Goal: Task Accomplishment & Management: Manage account settings

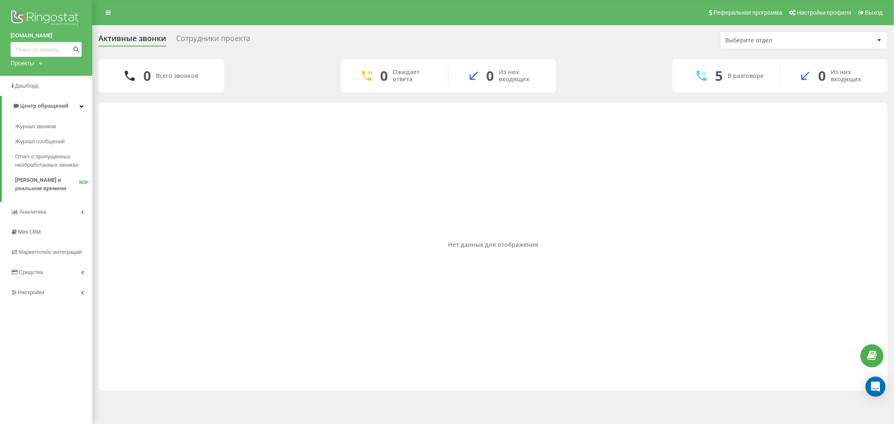
click at [405, 254] on div "Нет данных для отображения" at bounding box center [493, 245] width 776 height 276
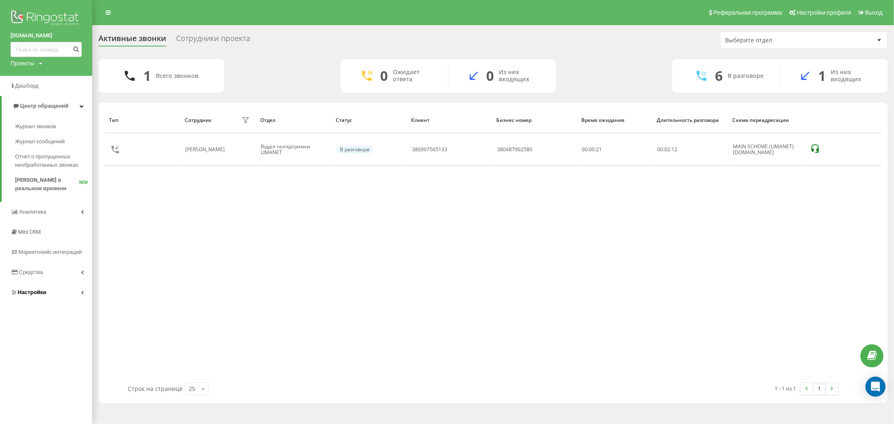
click at [66, 290] on link "Настройки" at bounding box center [46, 292] width 92 height 20
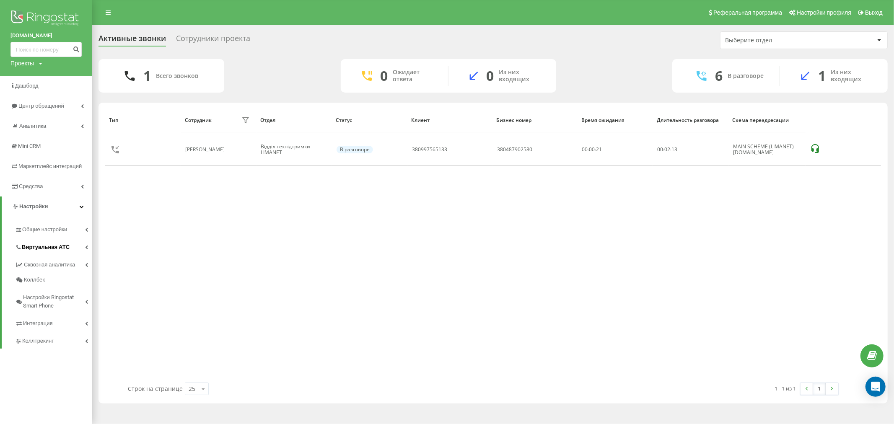
click at [75, 253] on link "Виртуальная АТС" at bounding box center [53, 246] width 77 height 18
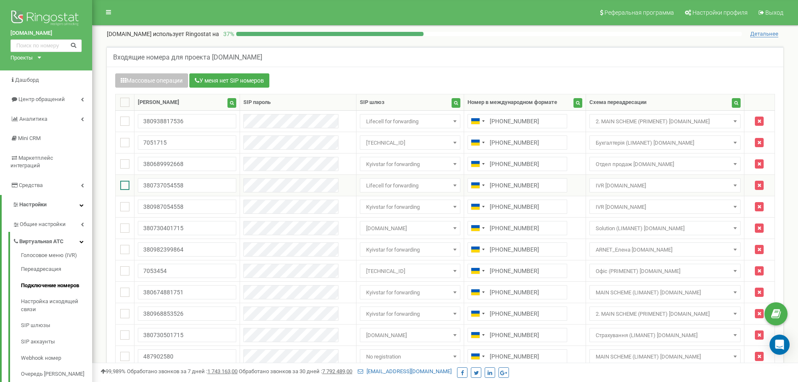
click at [124, 185] on ins at bounding box center [124, 185] width 9 height 9
checkbox input "true"
click at [128, 208] on ins at bounding box center [124, 206] width 9 height 9
checkbox input "true"
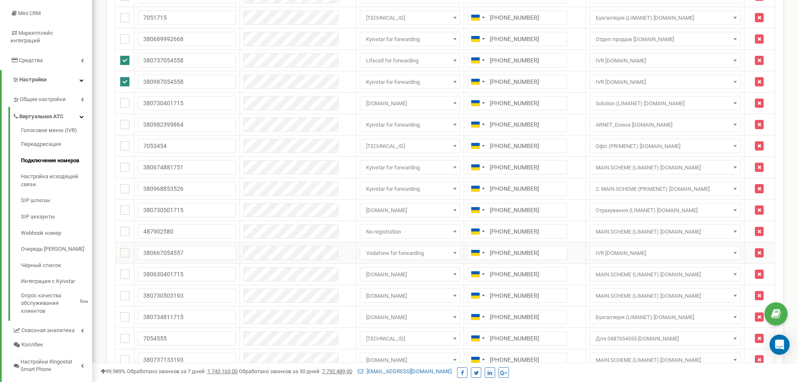
scroll to position [126, 0]
click at [125, 254] on ins at bounding box center [124, 251] width 9 height 9
checkbox input "true"
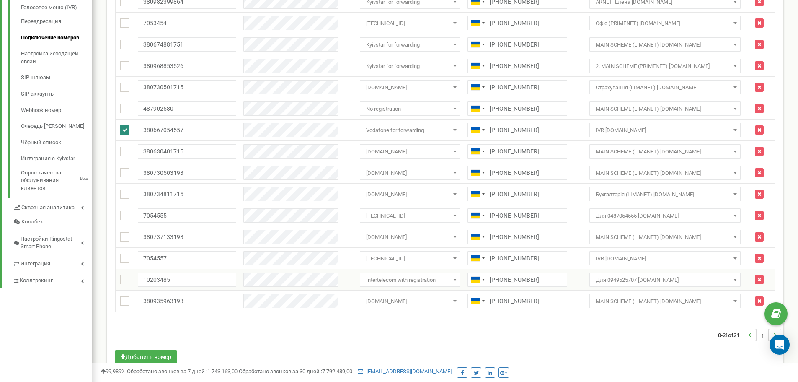
scroll to position [251, 0]
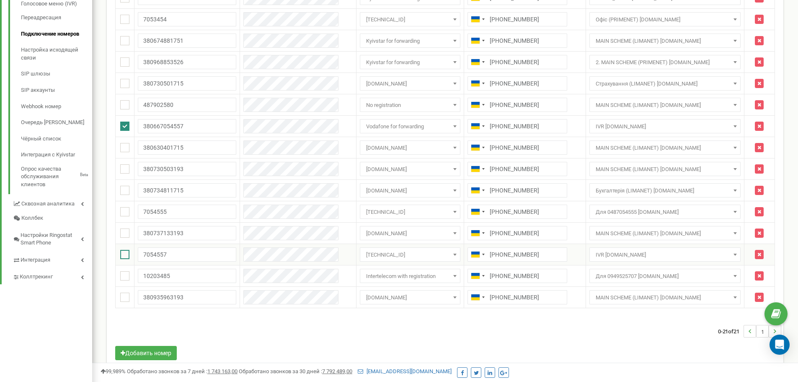
click at [124, 253] on ins at bounding box center [124, 254] width 9 height 9
checkbox input "true"
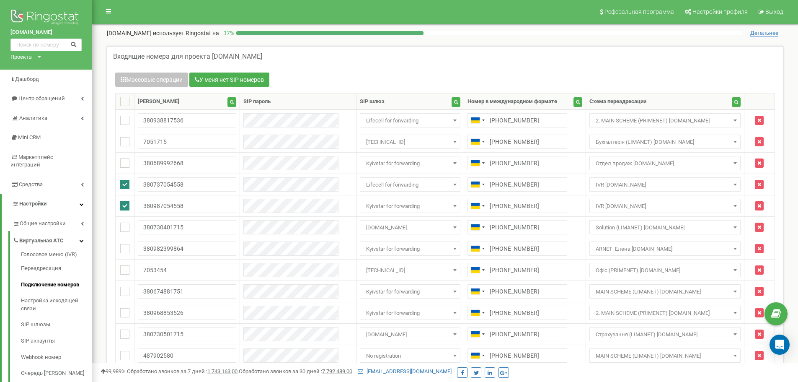
scroll to position [0, 0]
click at [168, 78] on button "Массовые операции" at bounding box center [151, 80] width 73 height 14
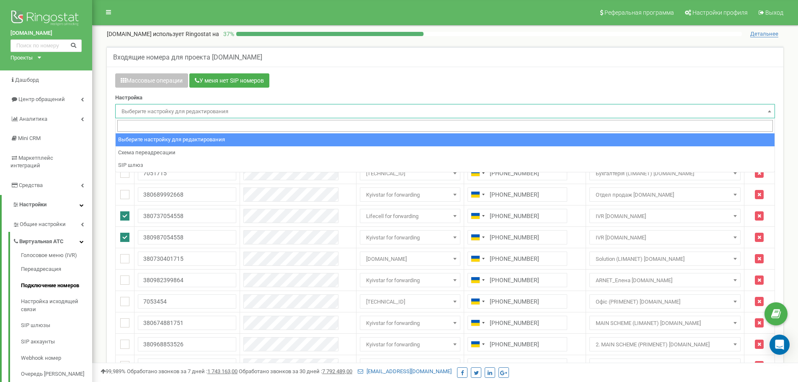
click at [173, 108] on span "Выберите настройку для редактирования" at bounding box center [445, 112] width 654 height 12
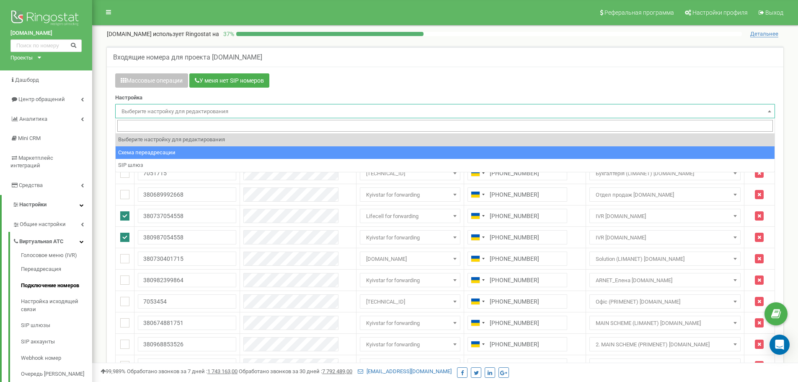
select select "project_scheme_id"
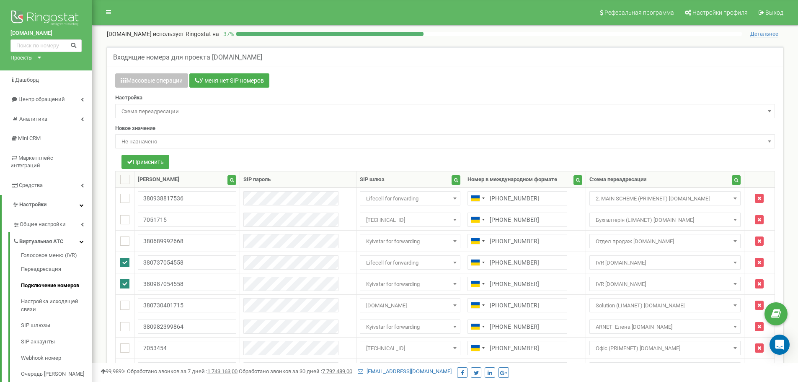
click at [171, 140] on span "Не назначено" at bounding box center [445, 142] width 654 height 12
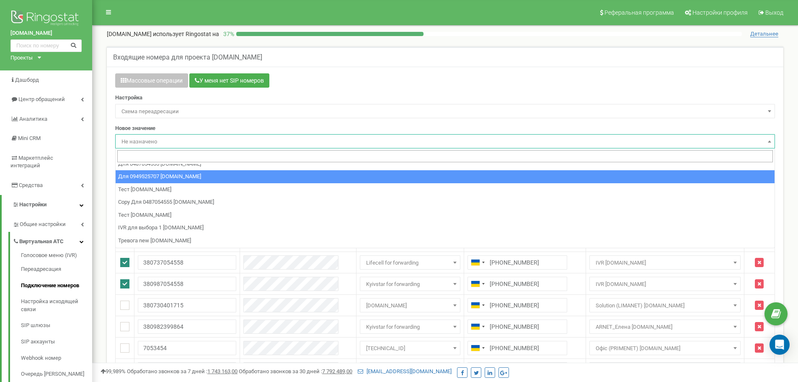
scroll to position [84, 0]
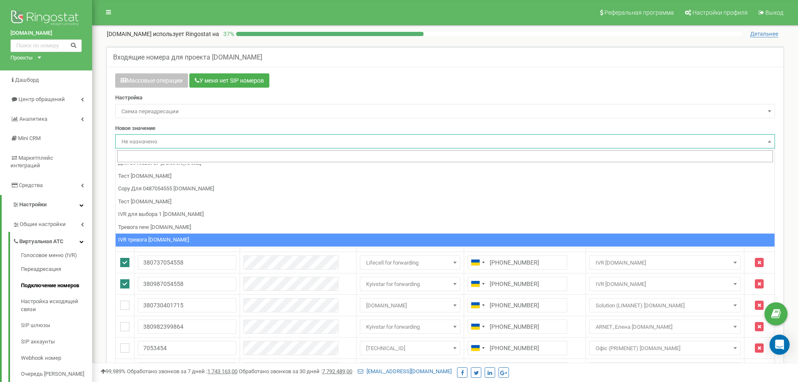
select select "97326"
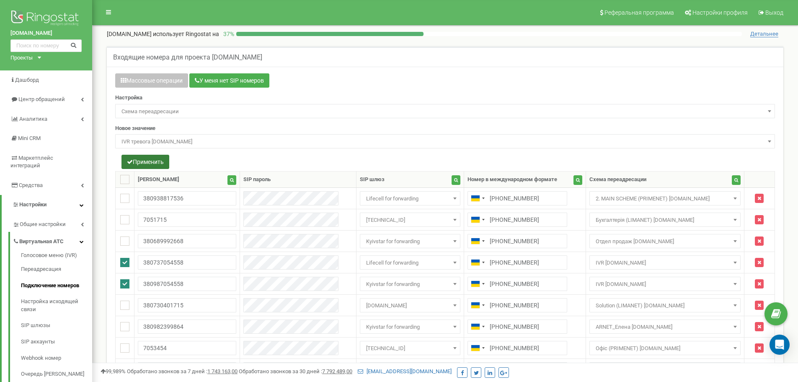
click at [154, 160] on button "Применить" at bounding box center [146, 162] width 48 height 14
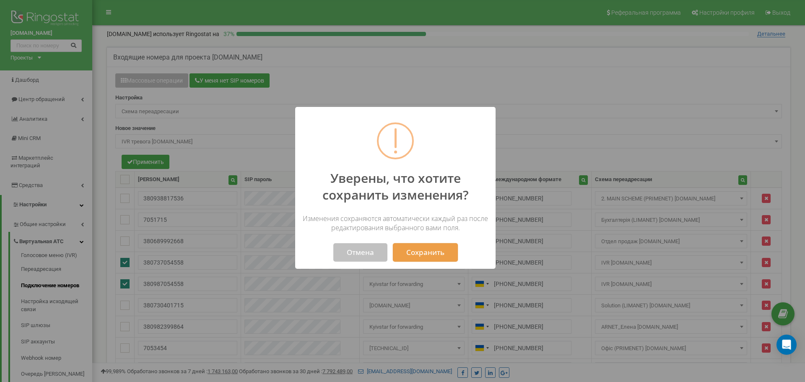
click at [420, 253] on button "Сохранить" at bounding box center [425, 252] width 65 height 18
select select "97326"
